Goal: Communication & Community: Participate in discussion

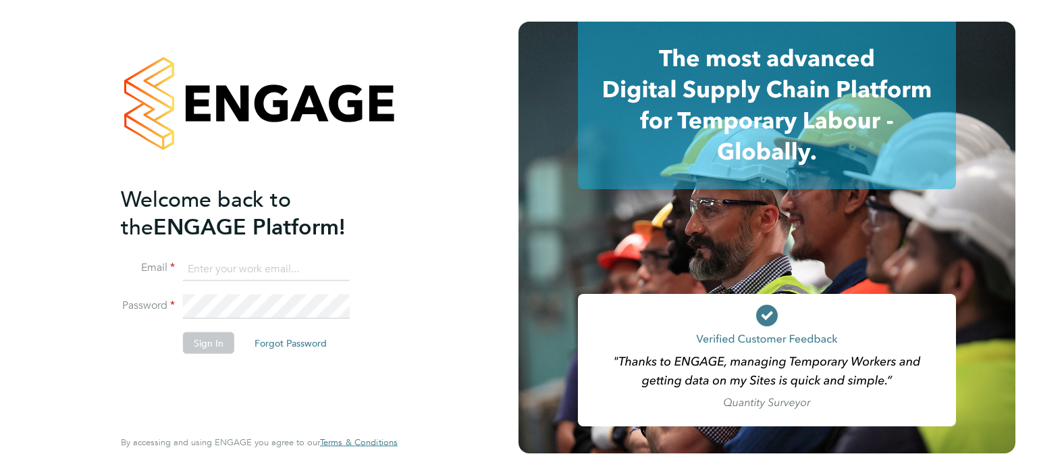
click at [258, 275] on input at bounding box center [266, 269] width 167 height 24
type input "robyn.johnston@morganhunt.com"
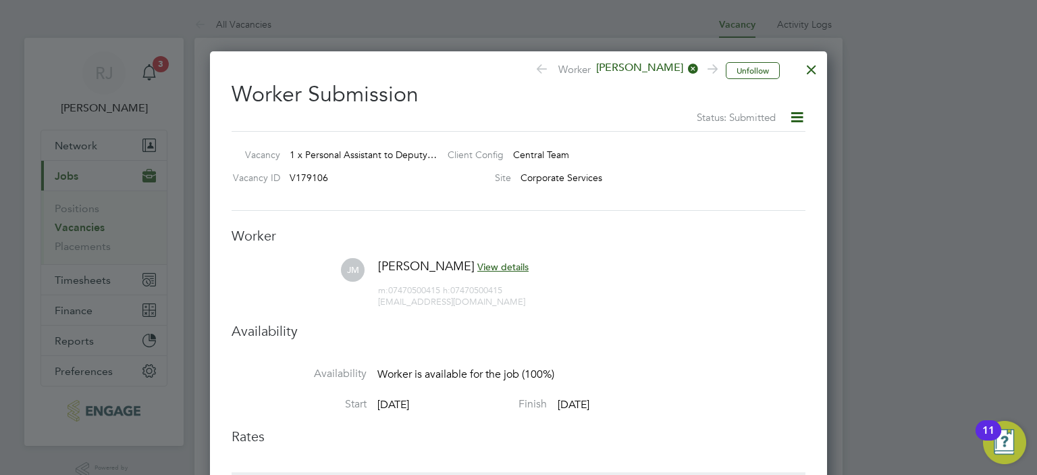
click at [812, 70] on div at bounding box center [812, 66] width 24 height 24
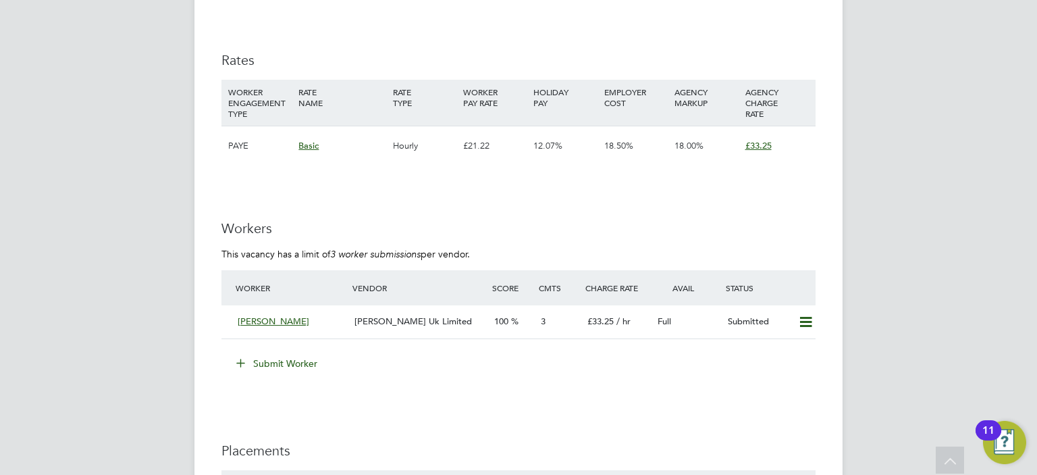
scroll to position [1535, 0]
click at [435, 314] on span "[PERSON_NAME] Uk Limited" at bounding box center [414, 319] width 118 height 11
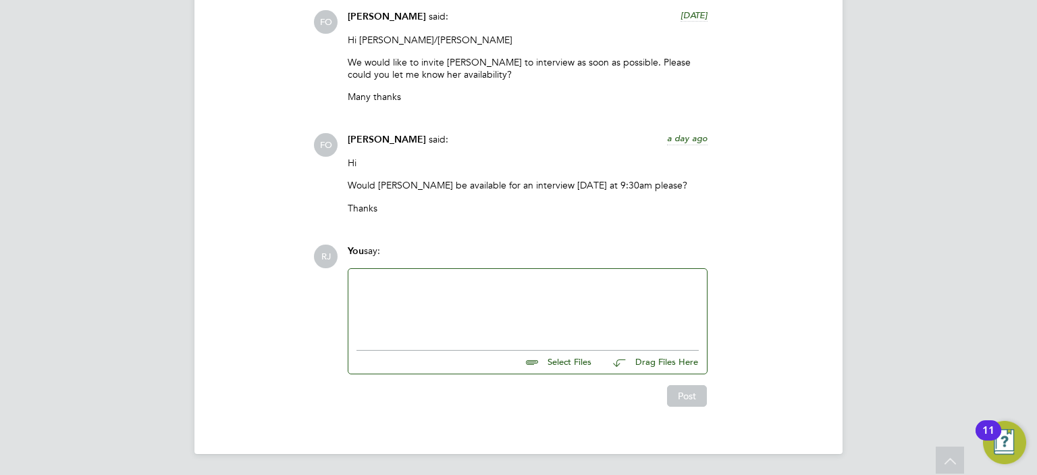
click at [506, 307] on div at bounding box center [528, 306] width 342 height 58
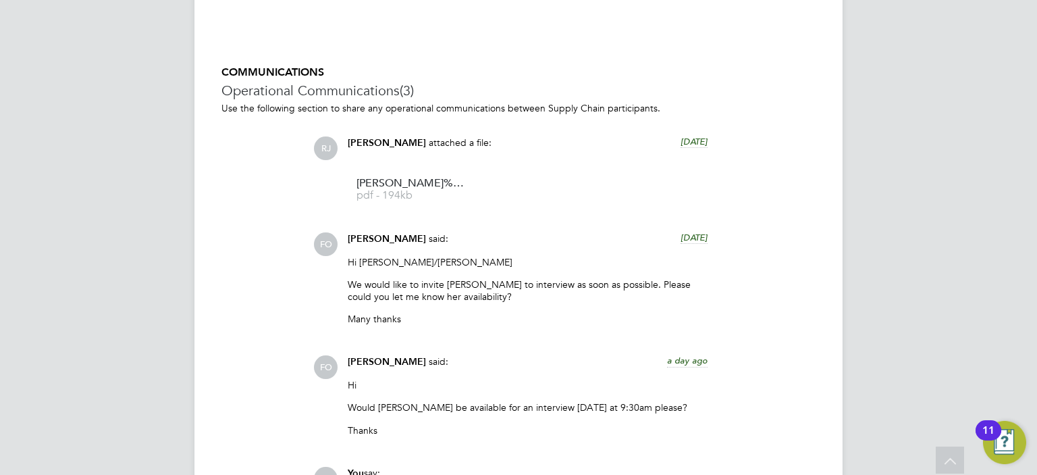
drag, startPoint x: 508, startPoint y: 289, endPoint x: 481, endPoint y: 340, distance: 57.4
click at [481, 340] on div "[PERSON_NAME] attached a file: [DATE] [PERSON_NAME]%20McGrath%20-%20MH%20CV pdf…" at bounding box center [564, 291] width 502 height 310
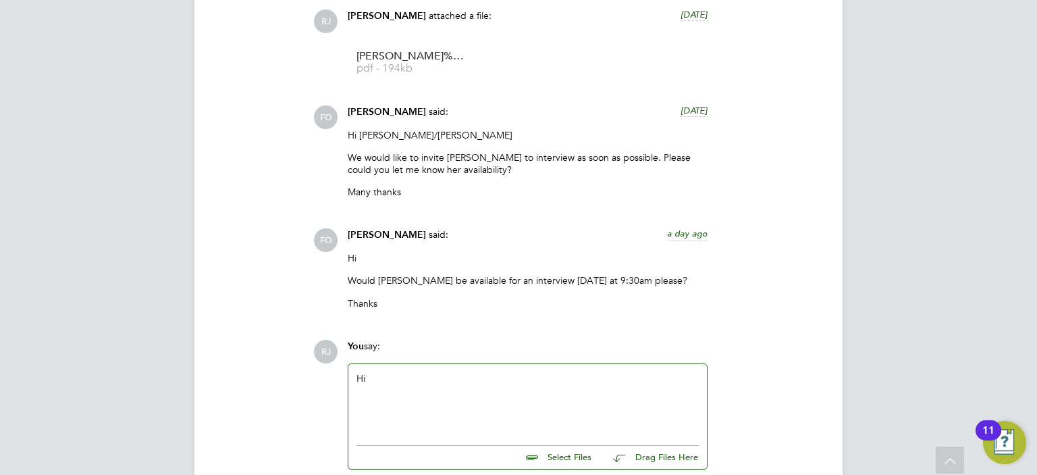
click at [463, 388] on div "Hi" at bounding box center [528, 401] width 342 height 58
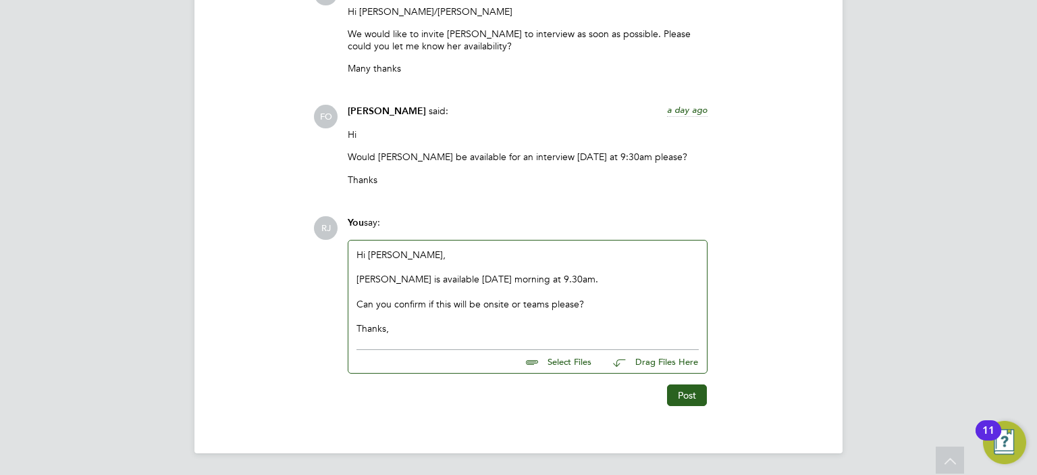
scroll to position [1446, 0]
click at [683, 390] on button "Post" at bounding box center [687, 396] width 40 height 22
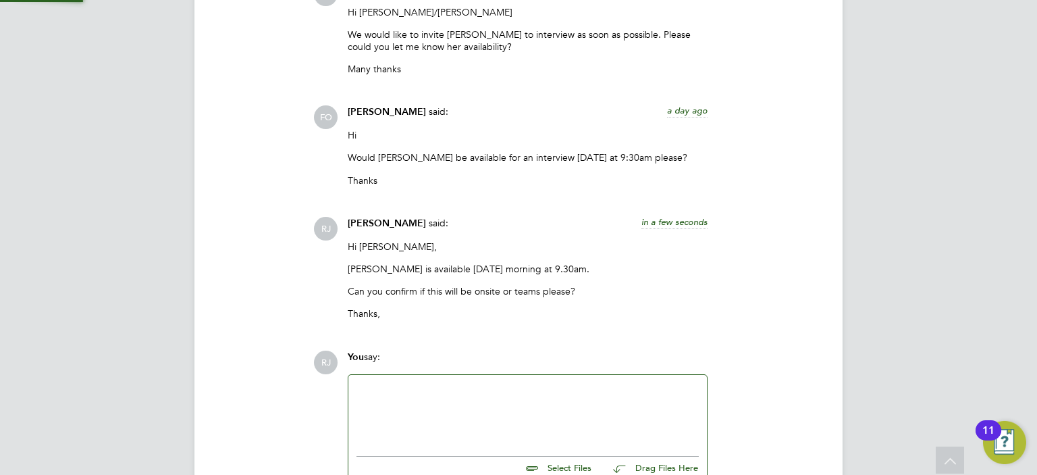
scroll to position [1553, 0]
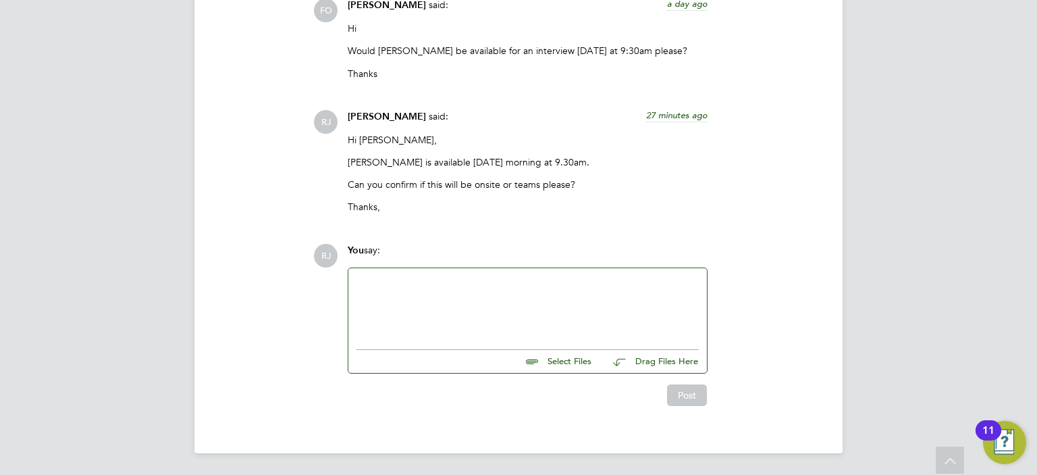
click at [594, 275] on div at bounding box center [527, 305] width 359 height 74
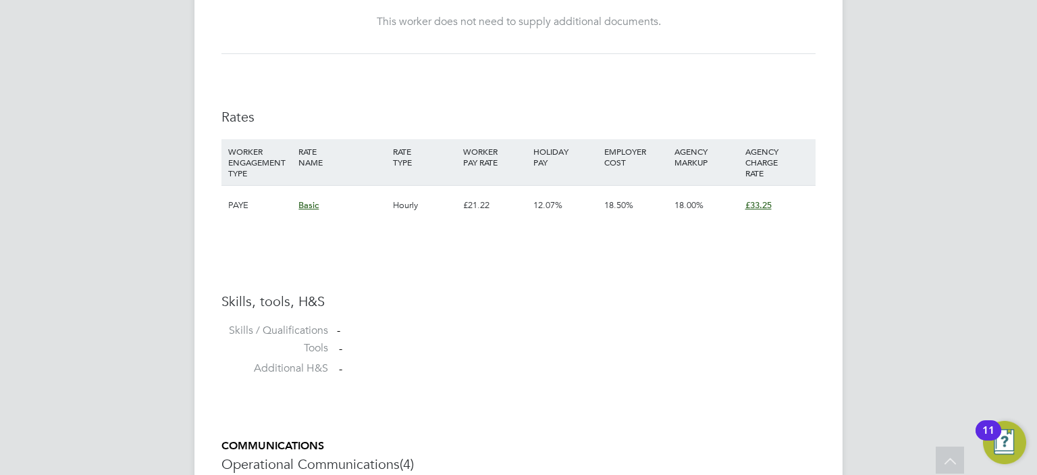
scroll to position [798, 0]
